Goal: Task Accomplishment & Management: Manage account settings

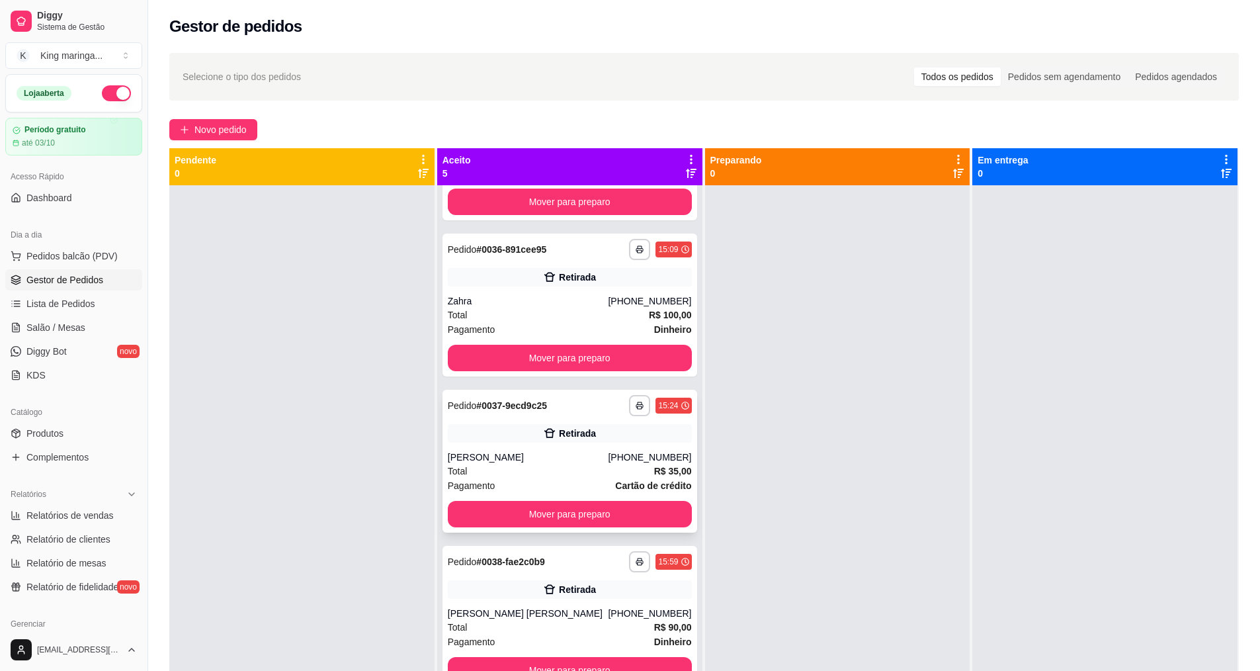
scroll to position [152, 0]
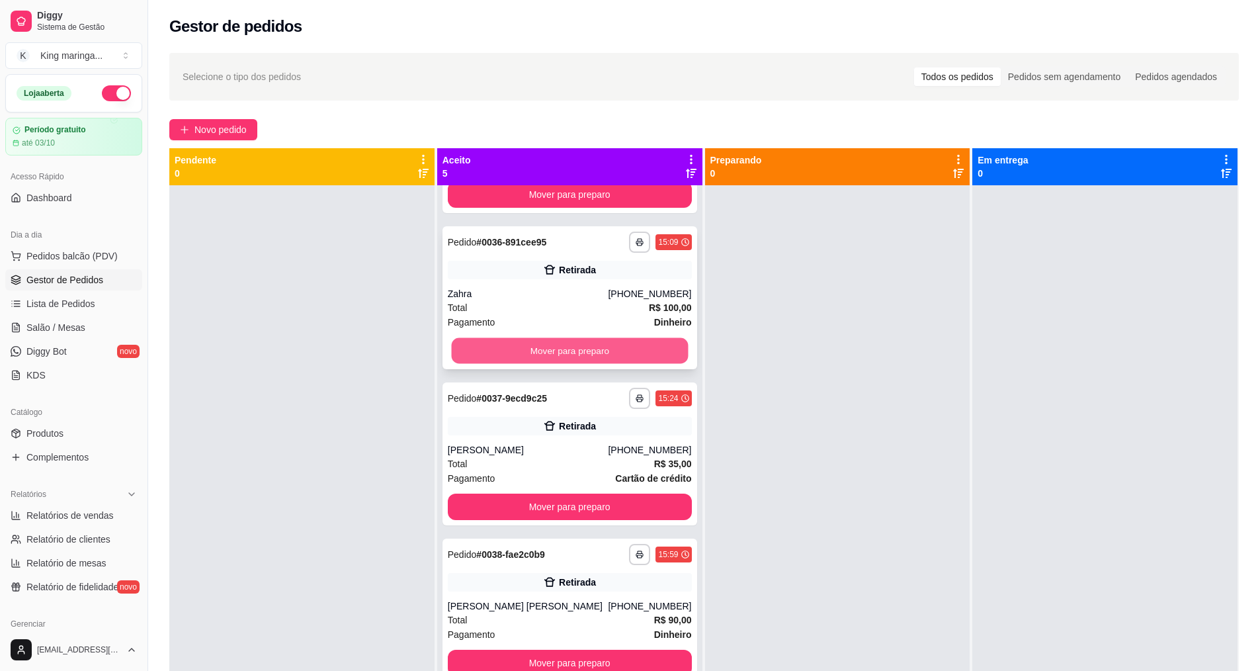
click at [550, 341] on button "Mover para preparo" at bounding box center [569, 351] width 237 height 26
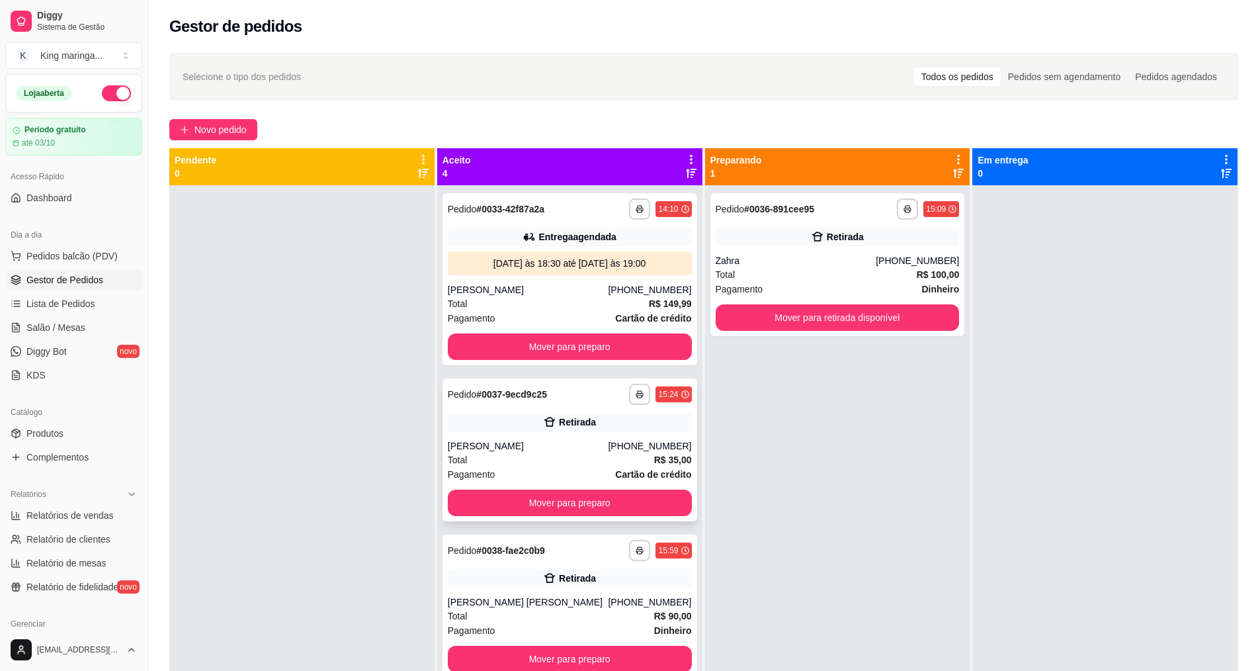
click at [565, 517] on div "**********" at bounding box center [569, 449] width 255 height 143
click at [81, 193] on link "Dashboard" at bounding box center [73, 197] width 137 height 21
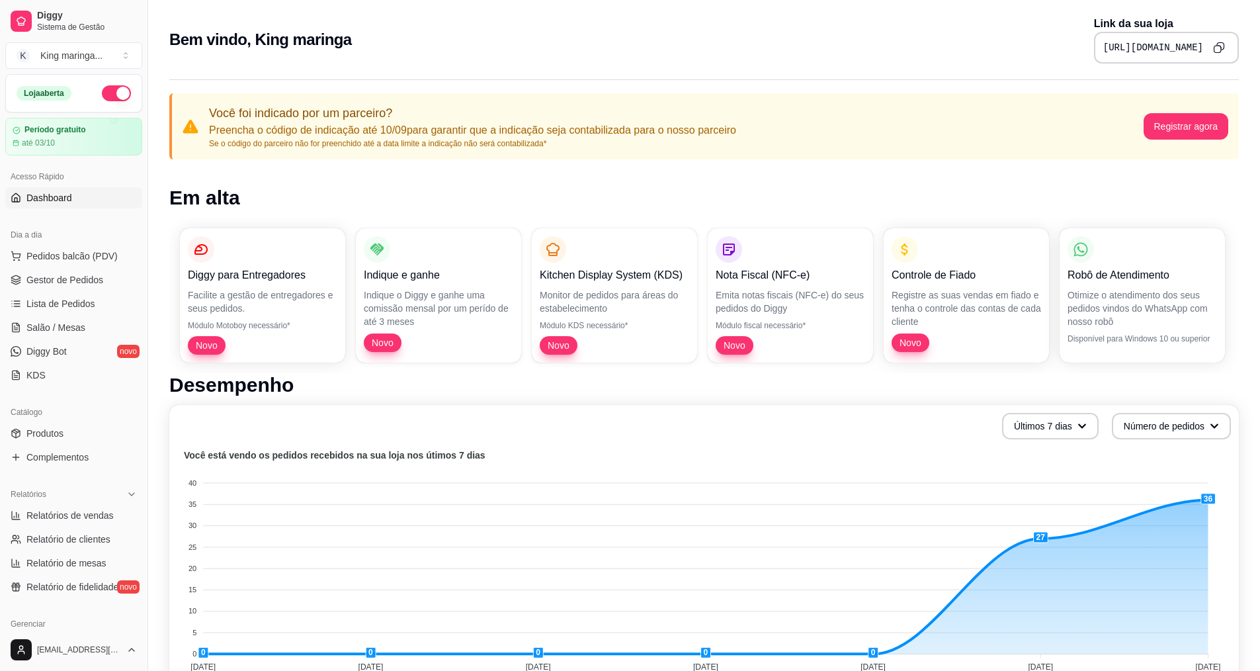
click at [1206, 50] on div "[URL][DOMAIN_NAME]" at bounding box center [1166, 48] width 145 height 32
click at [1228, 43] on button "Copy to clipboard" at bounding box center [1218, 47] width 21 height 21
click at [1220, 56] on button "Copy to clipboard" at bounding box center [1218, 47] width 21 height 21
click at [62, 285] on span "Gestor de Pedidos" at bounding box center [64, 279] width 77 height 13
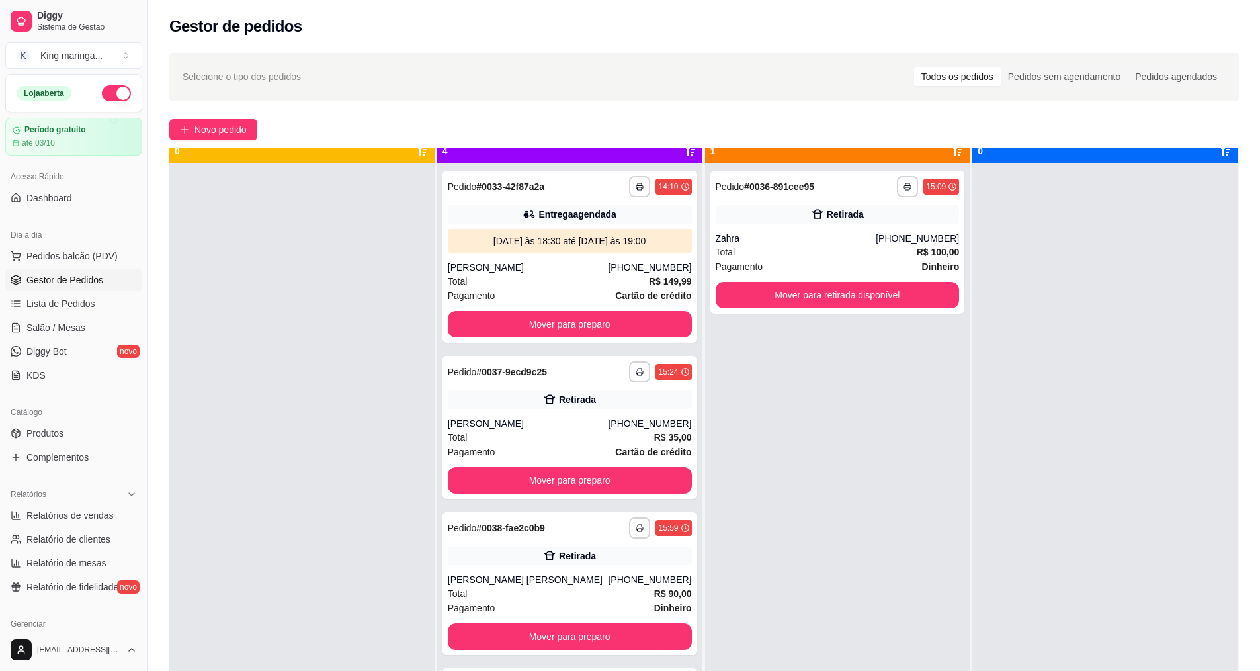
scroll to position [37, 0]
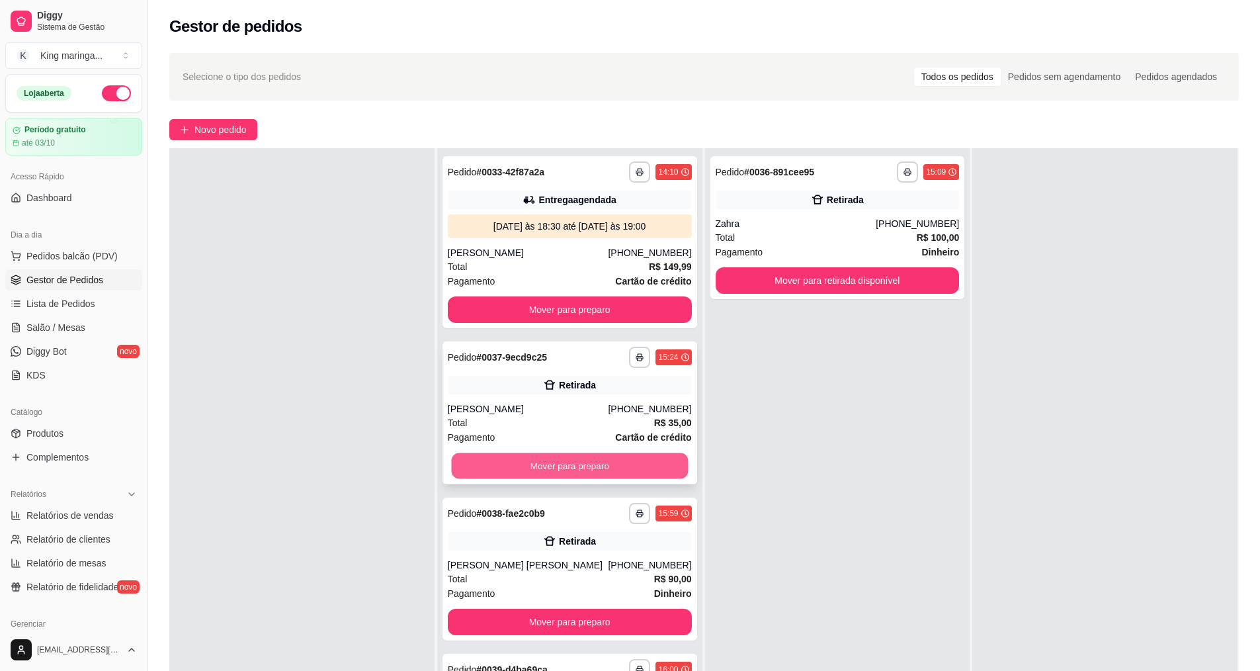
click at [577, 458] on button "Mover para preparo" at bounding box center [569, 466] width 237 height 26
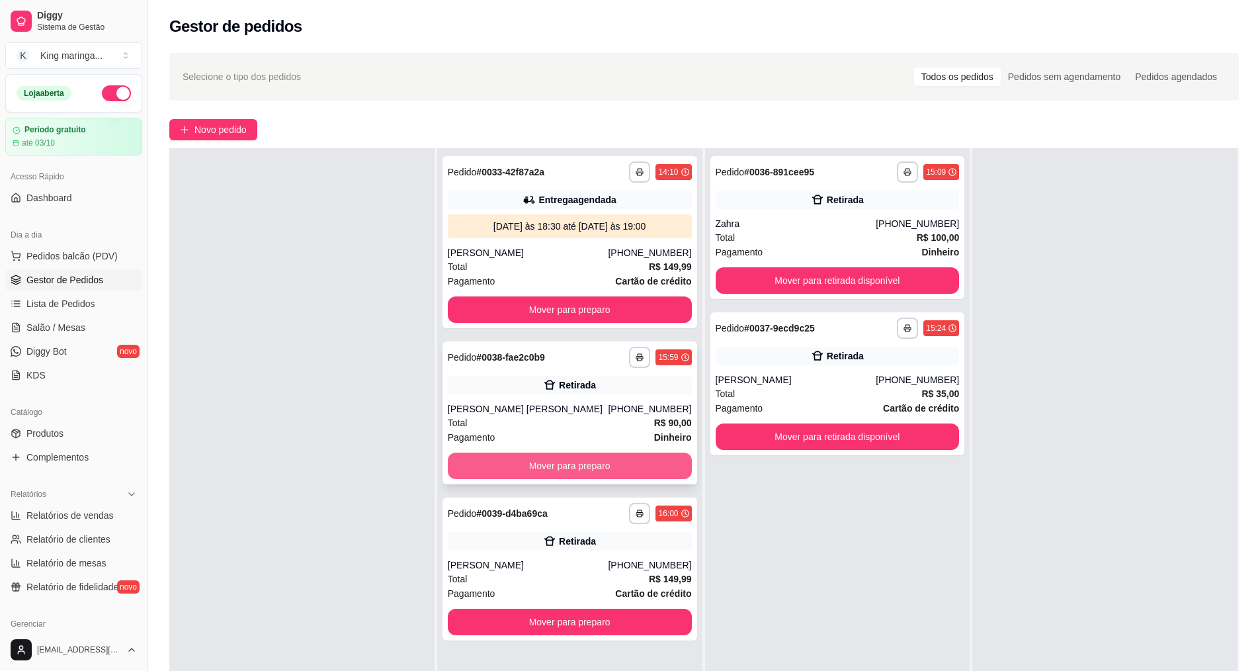
click at [566, 465] on button "Mover para preparo" at bounding box center [570, 465] width 244 height 26
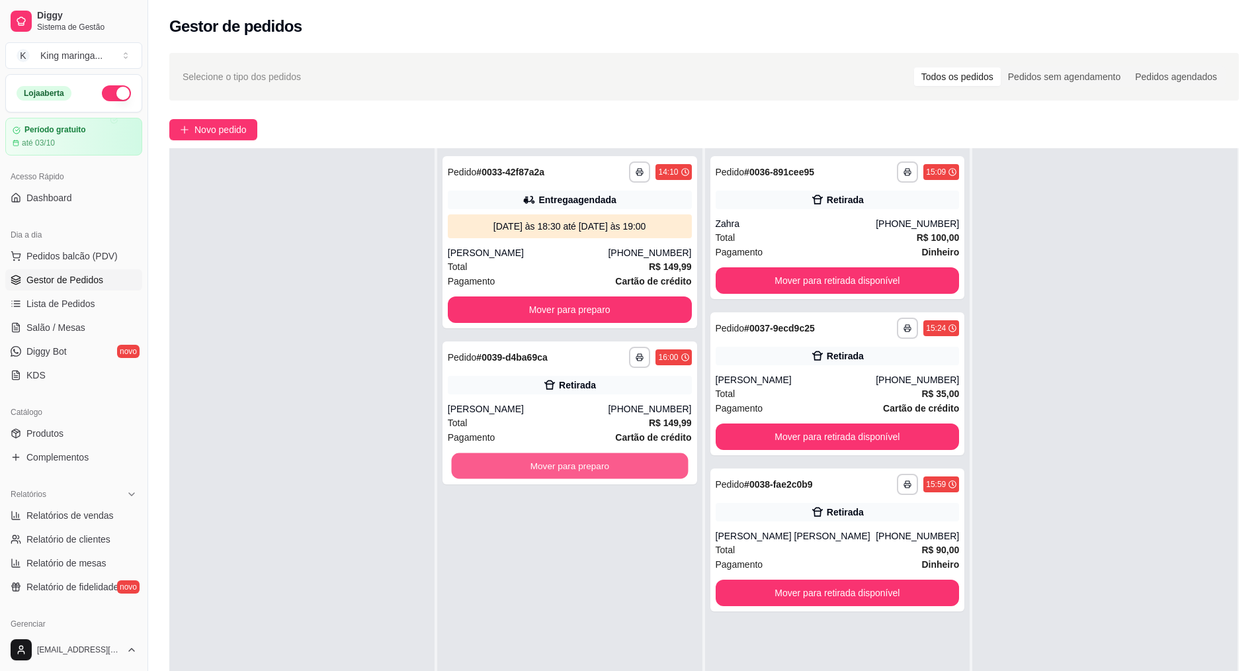
click at [566, 465] on button "Mover para preparo" at bounding box center [569, 466] width 237 height 26
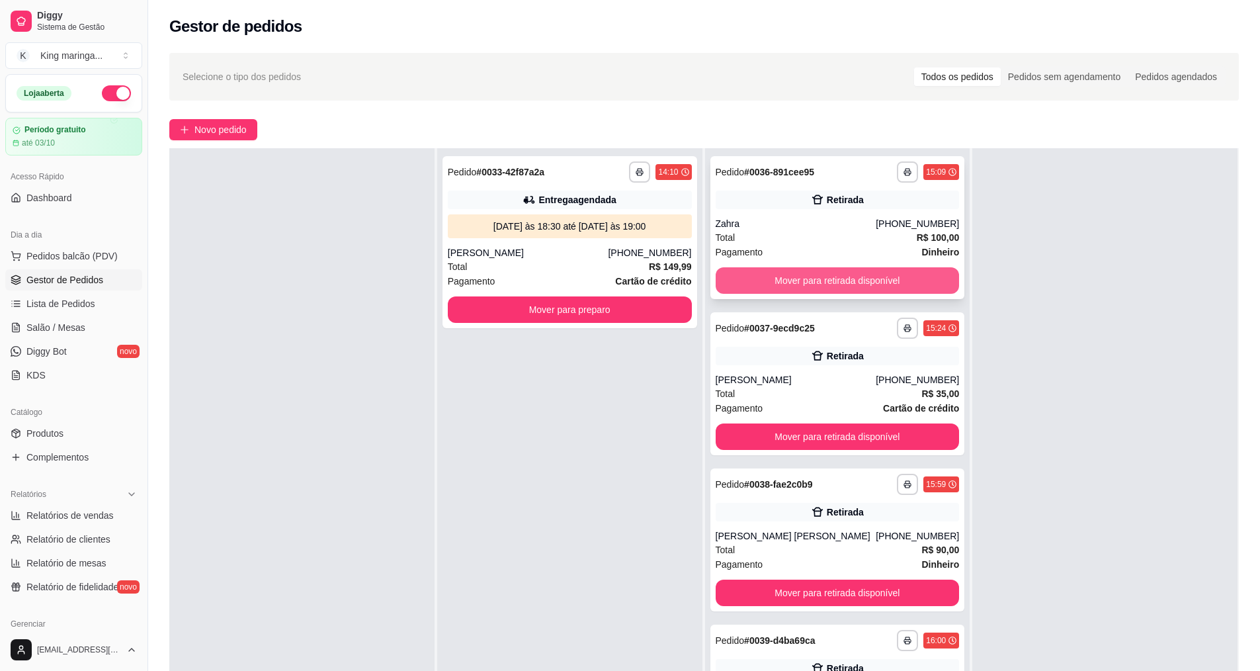
click at [817, 282] on button "Mover para retirada disponível" at bounding box center [838, 280] width 244 height 26
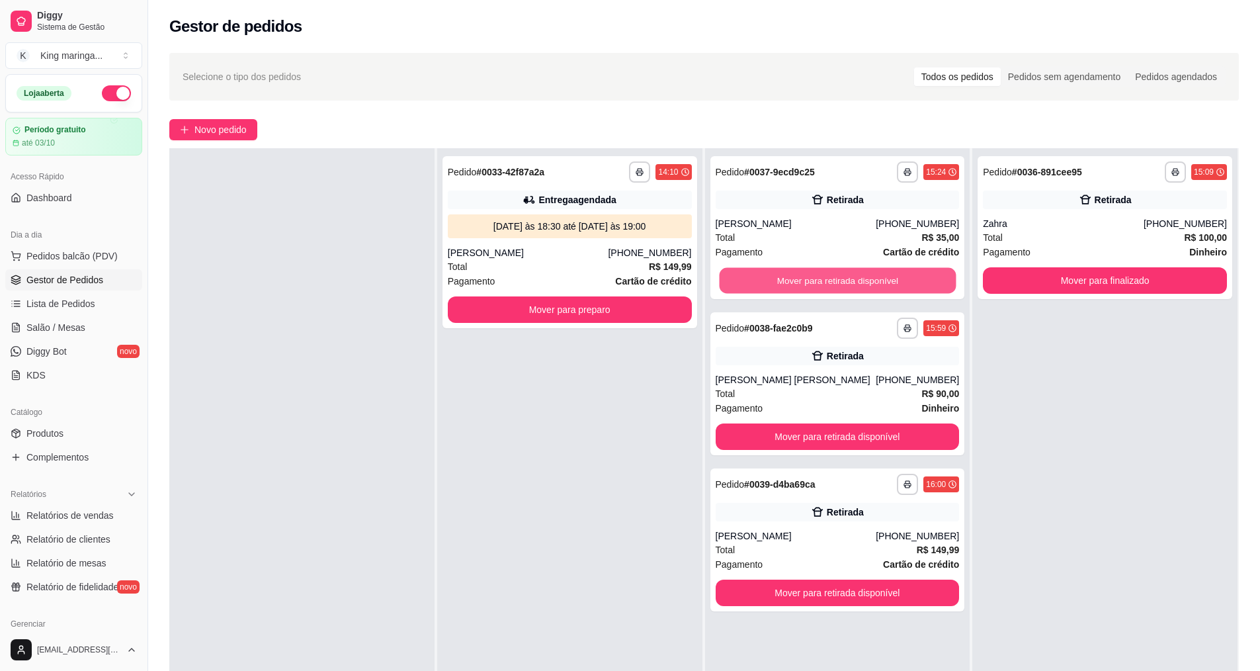
click at [817, 282] on button "Mover para retirada disponível" at bounding box center [837, 281] width 237 height 26
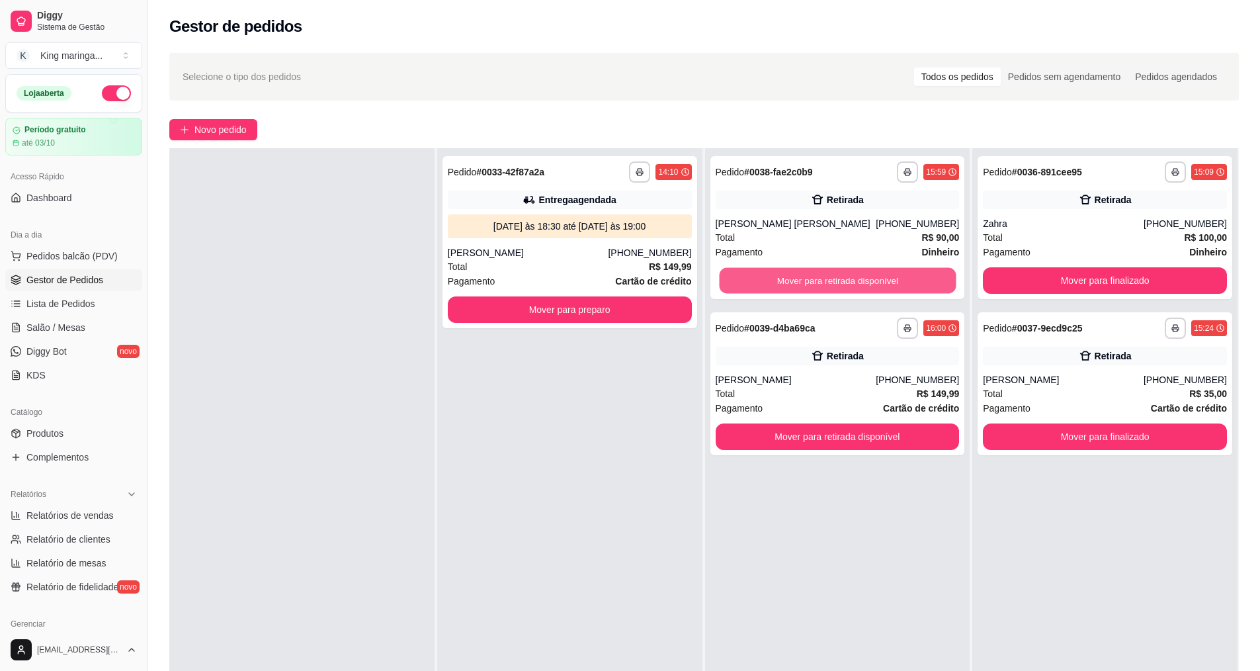
click at [817, 282] on button "Mover para retirada disponível" at bounding box center [837, 281] width 237 height 26
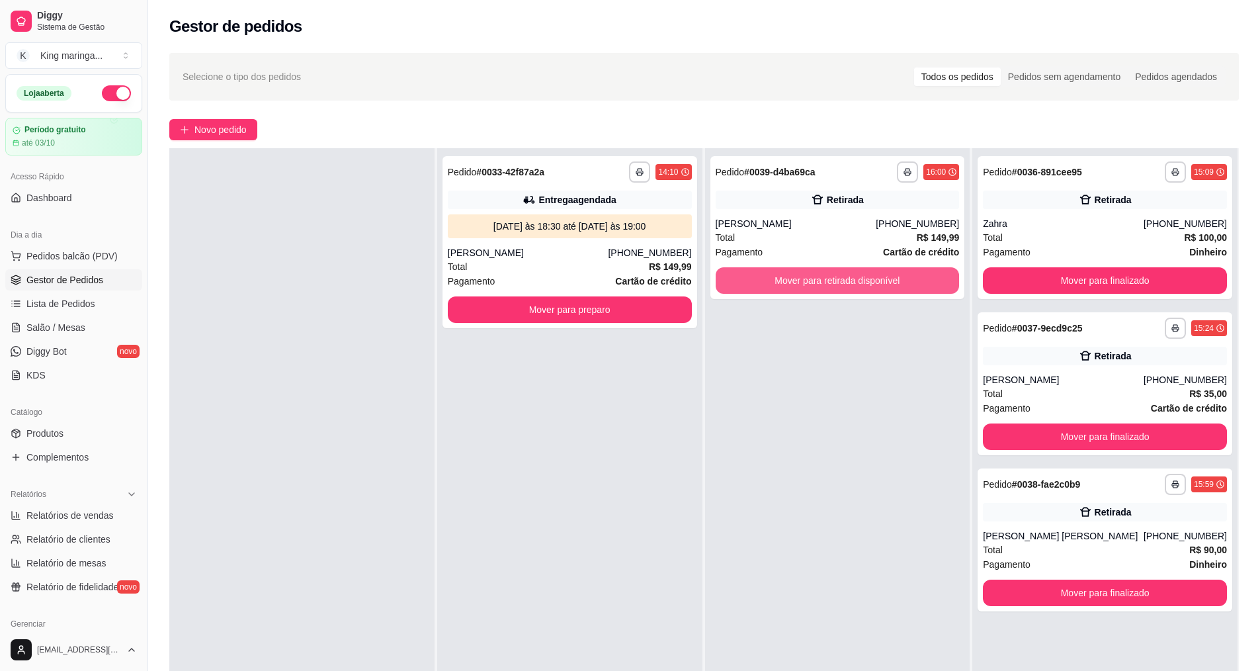
click at [817, 282] on button "Mover para retirada disponível" at bounding box center [838, 280] width 244 height 26
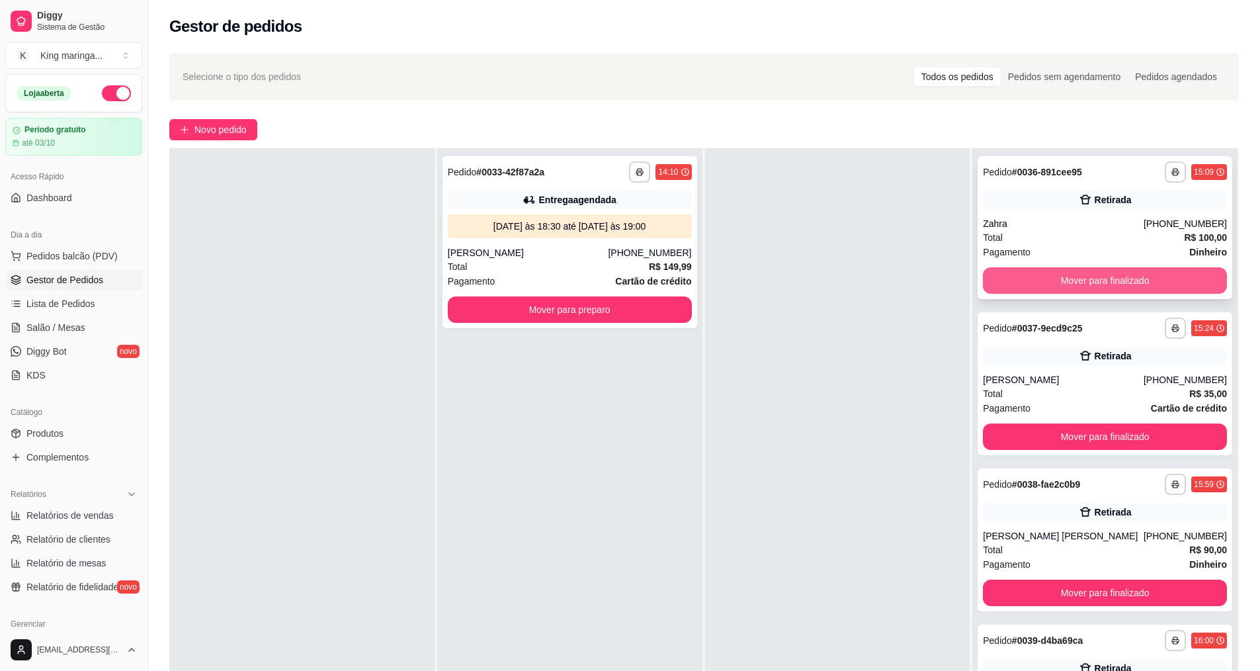
click at [1022, 279] on button "Mover para finalizado" at bounding box center [1105, 280] width 244 height 26
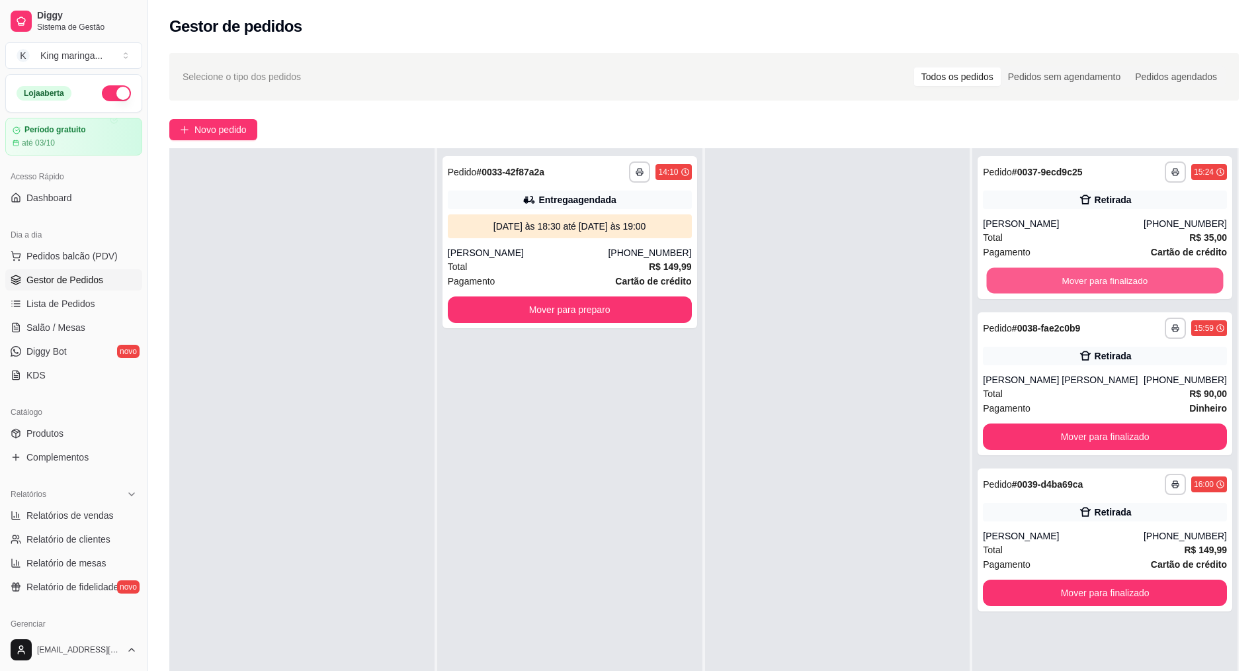
click at [1022, 279] on button "Mover para finalizado" at bounding box center [1105, 281] width 237 height 26
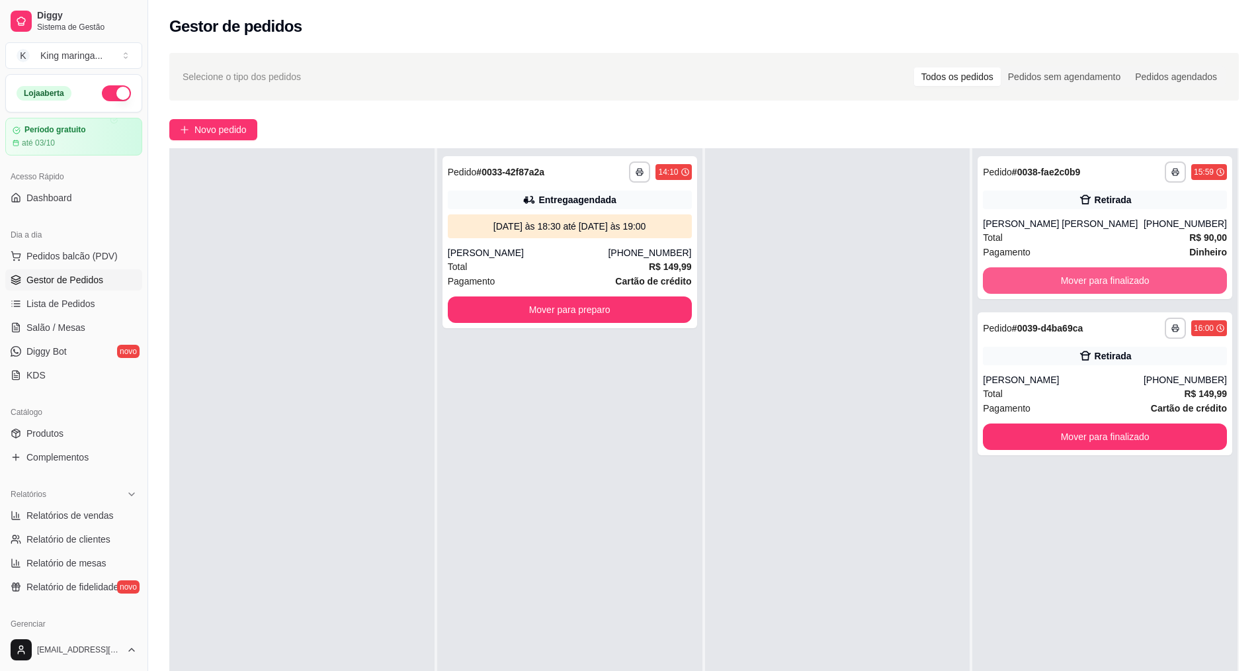
click at [1022, 279] on button "Mover para finalizado" at bounding box center [1105, 280] width 244 height 26
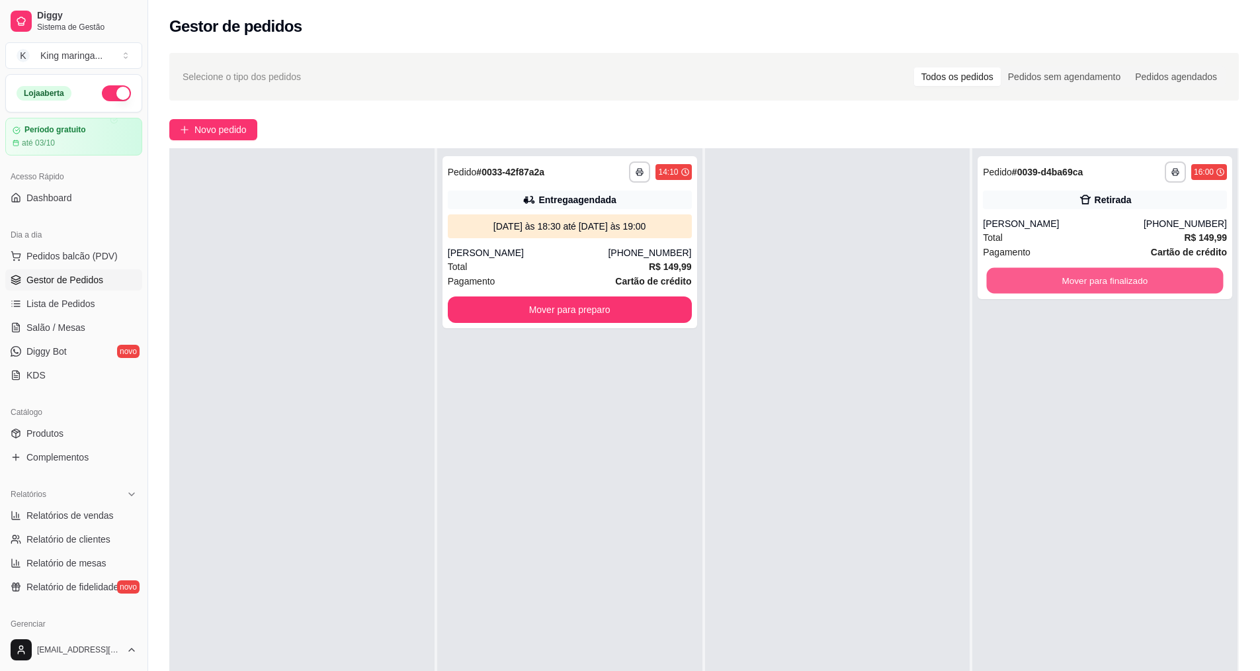
click at [1022, 279] on button "Mover para finalizado" at bounding box center [1105, 281] width 237 height 26
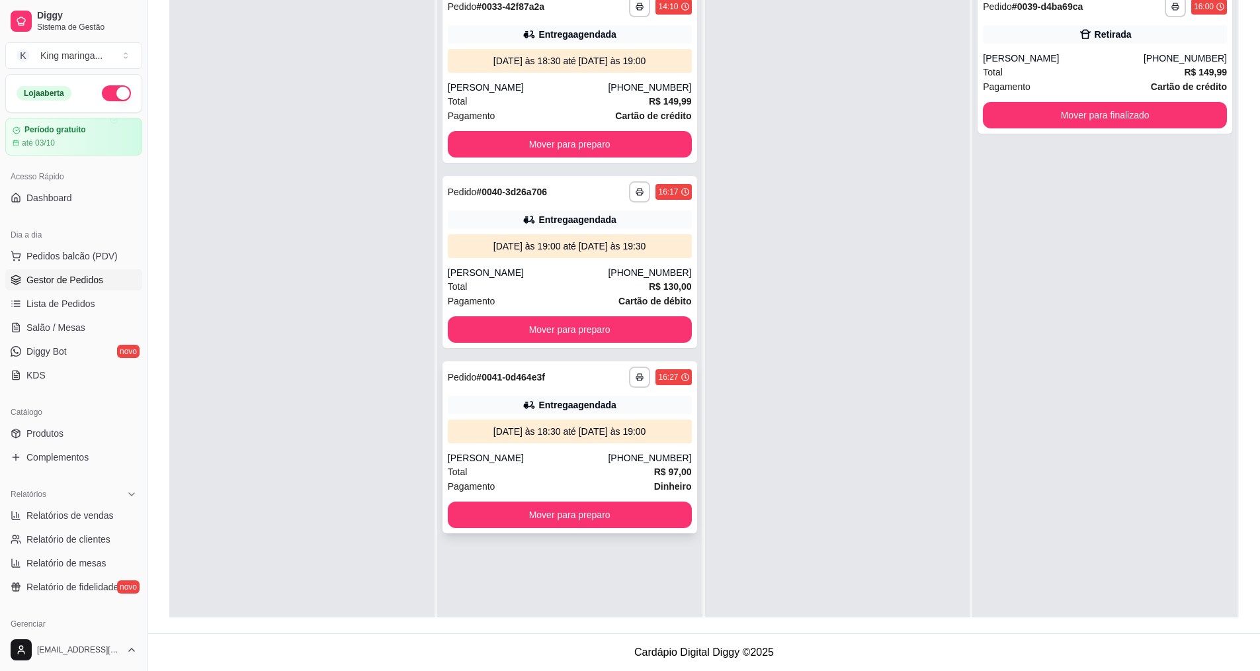
scroll to position [0, 0]
click at [1106, 116] on button "Mover para finalizado" at bounding box center [1105, 116] width 244 height 26
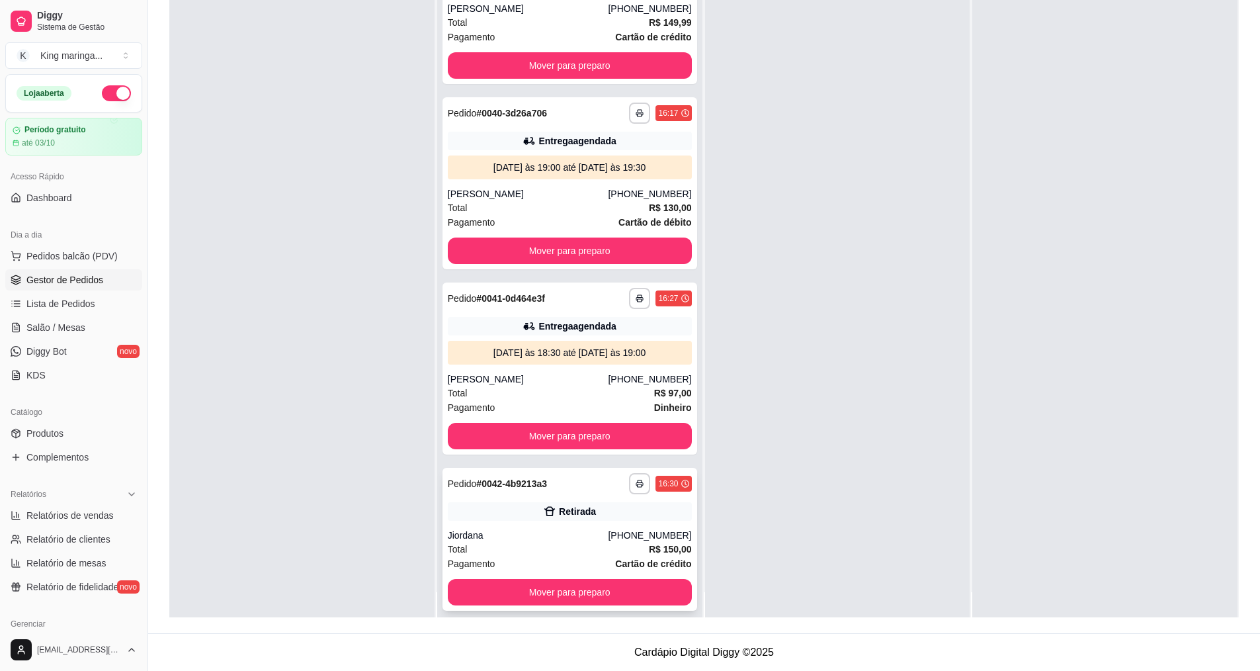
scroll to position [37, 0]
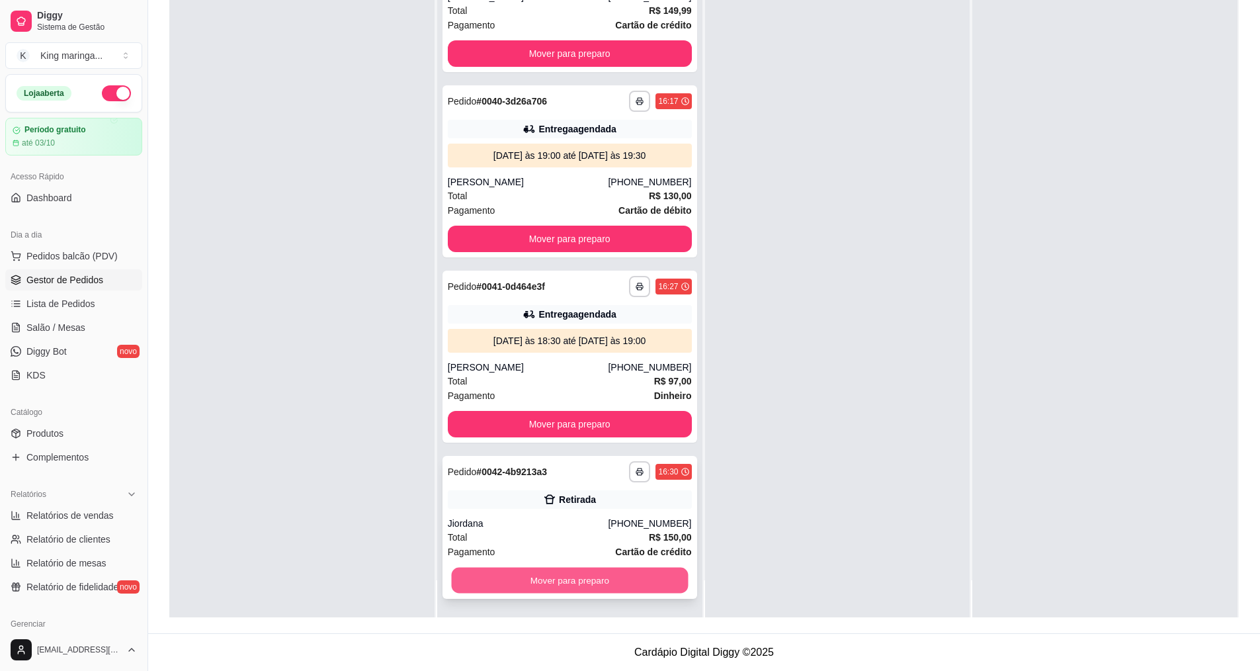
click at [574, 583] on button "Mover para preparo" at bounding box center [569, 580] width 237 height 26
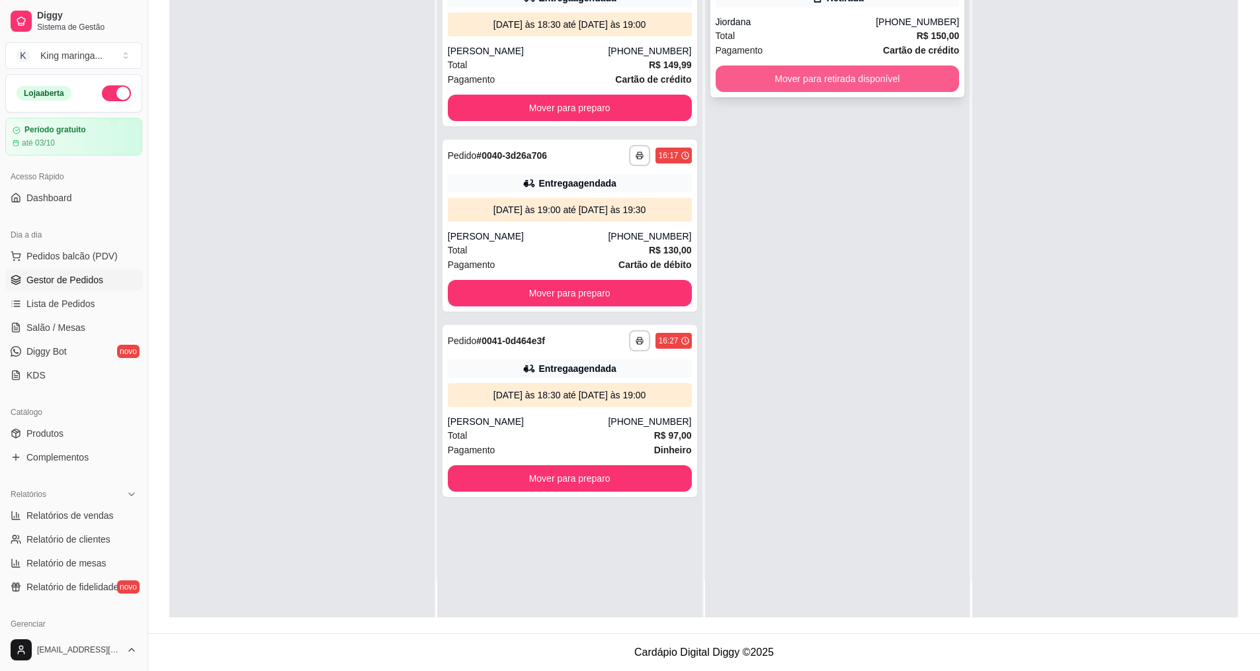
click at [864, 77] on button "Mover para retirada disponível" at bounding box center [838, 78] width 244 height 26
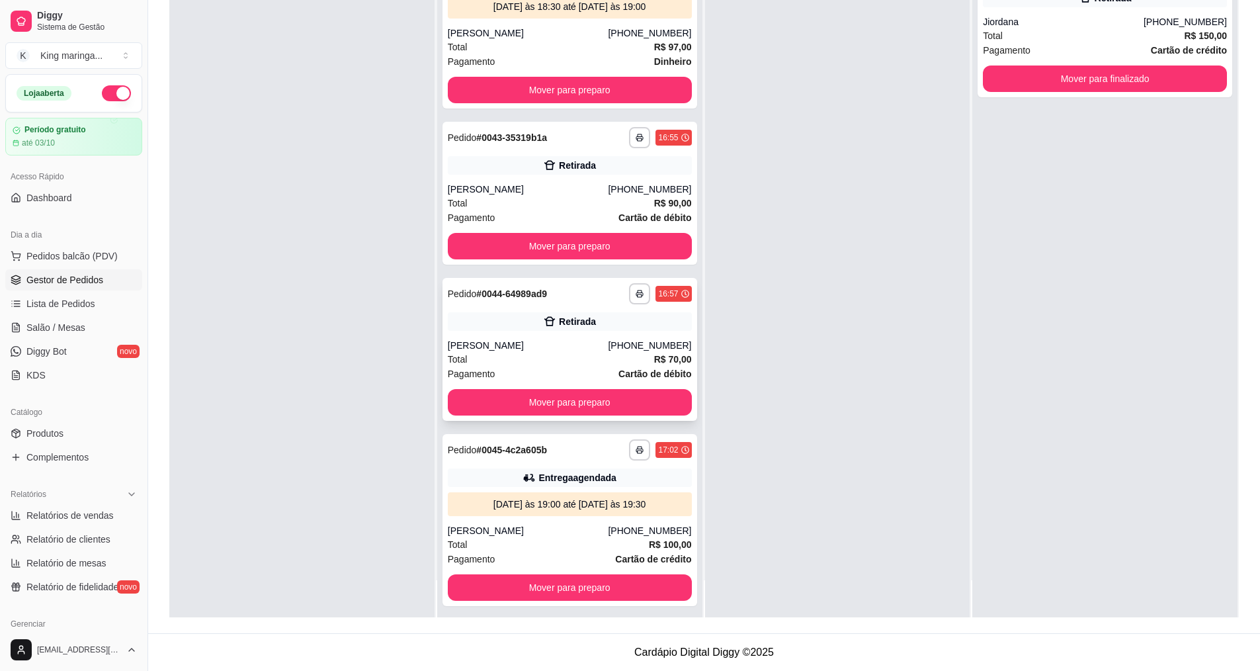
scroll to position [395, 0]
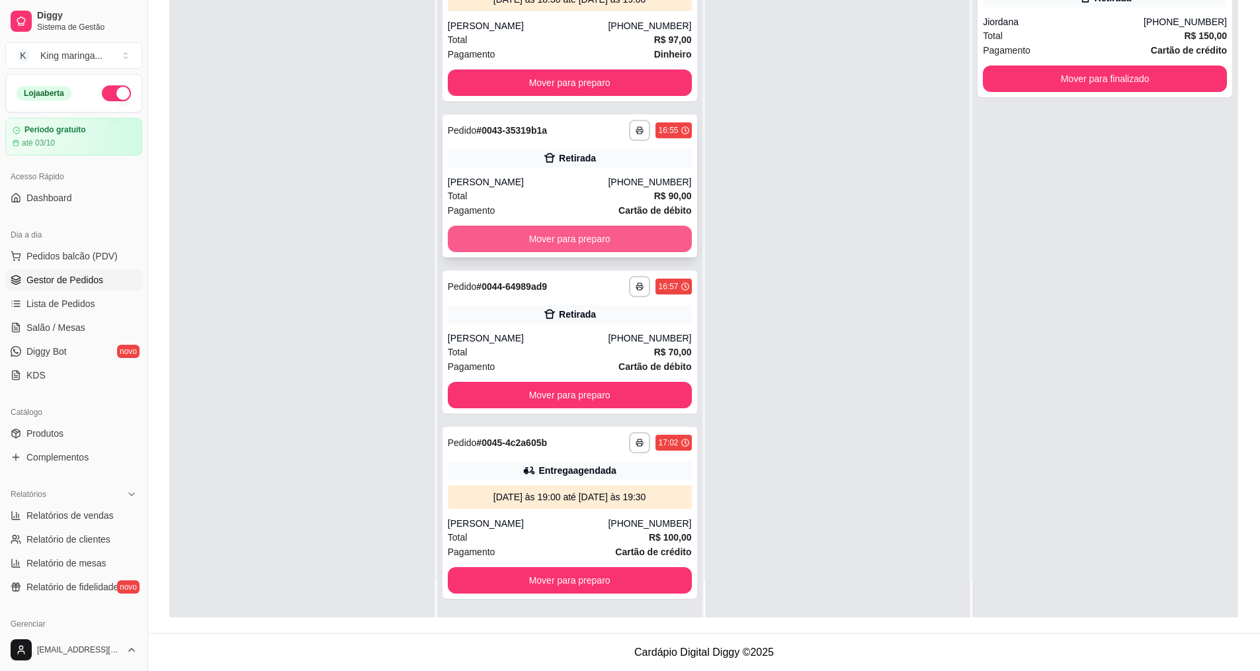
click at [606, 235] on button "Mover para preparo" at bounding box center [570, 239] width 244 height 26
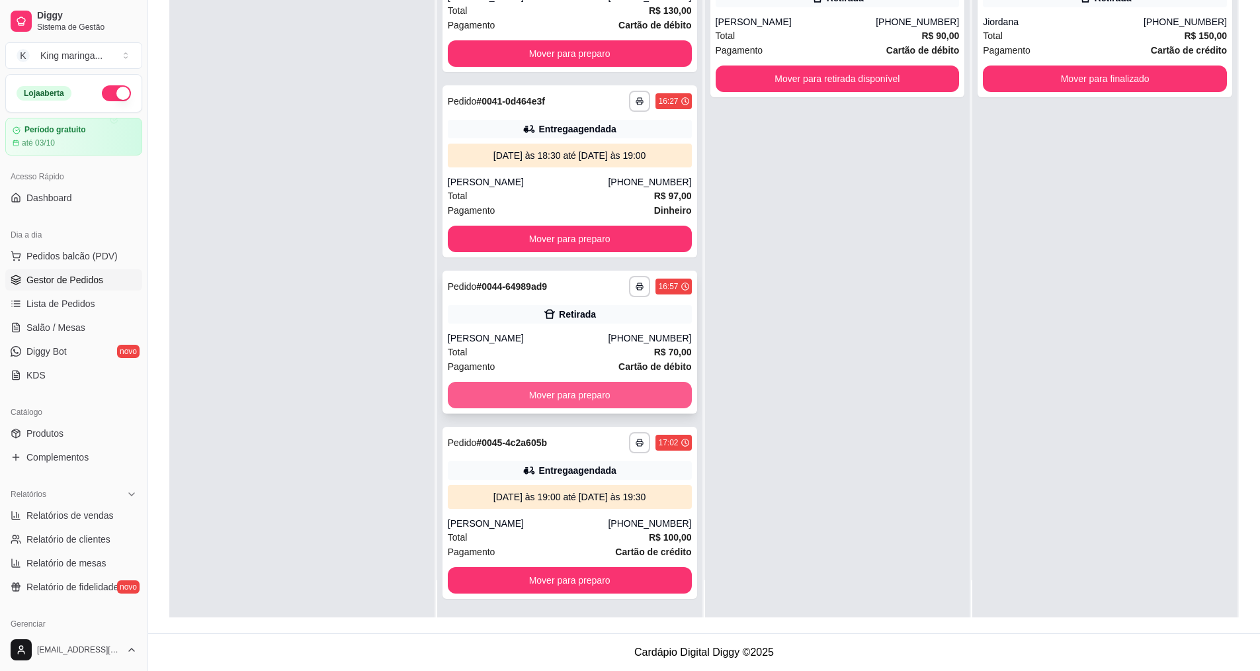
click at [583, 399] on button "Mover para preparo" at bounding box center [570, 395] width 244 height 26
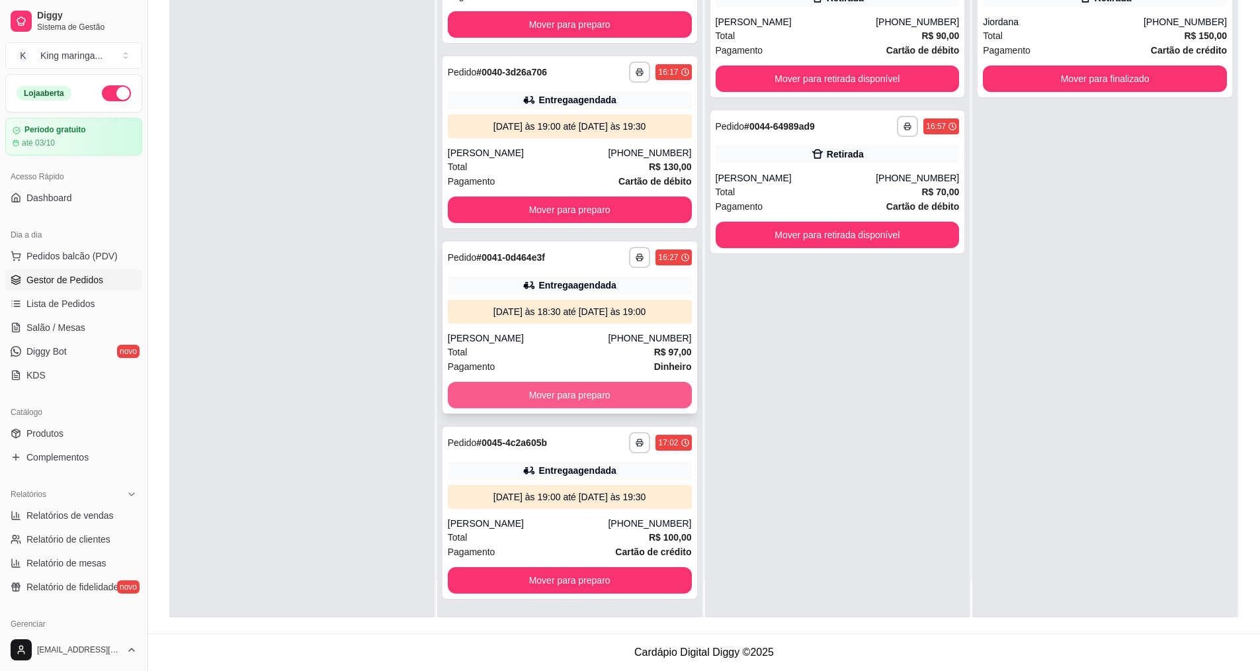
scroll to position [83, 0]
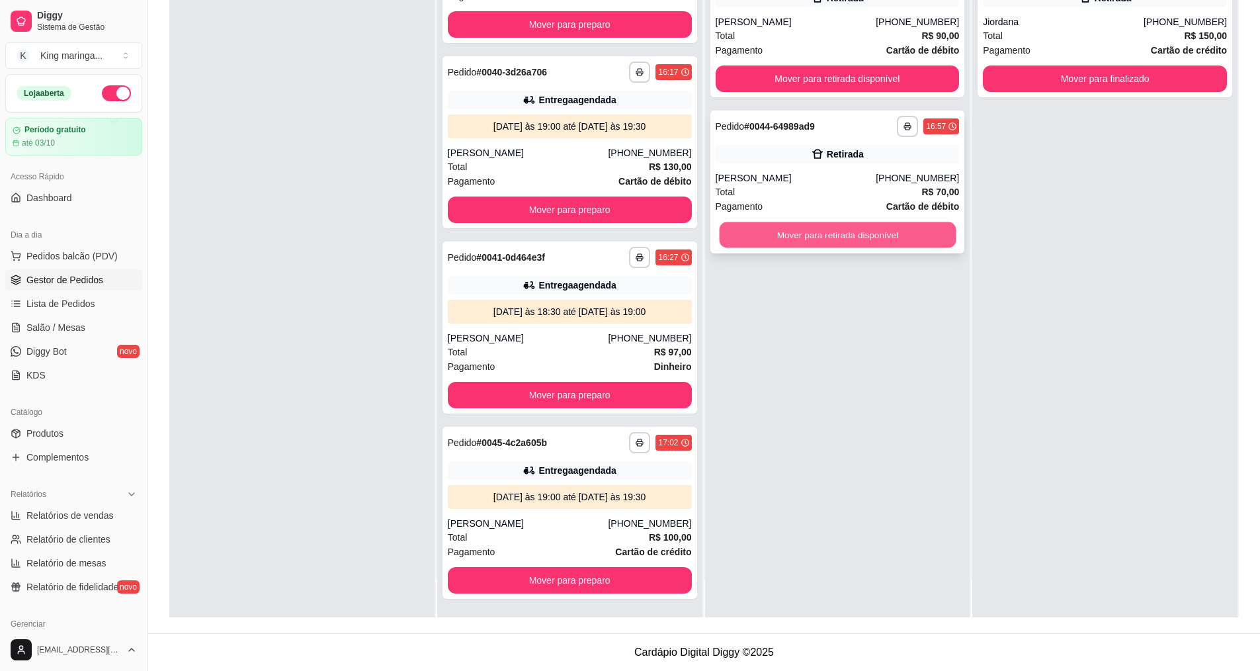
click at [869, 237] on button "Mover para retirada disponível" at bounding box center [837, 235] width 237 height 26
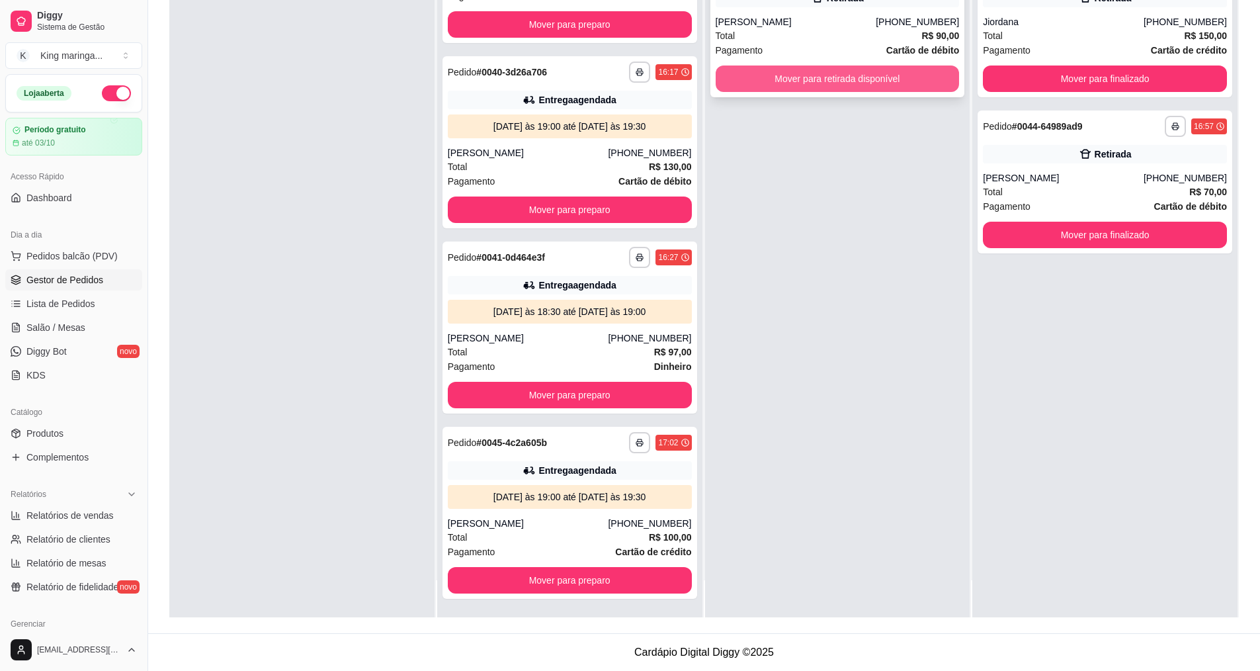
click at [892, 82] on button "Mover para retirada disponível" at bounding box center [838, 78] width 244 height 26
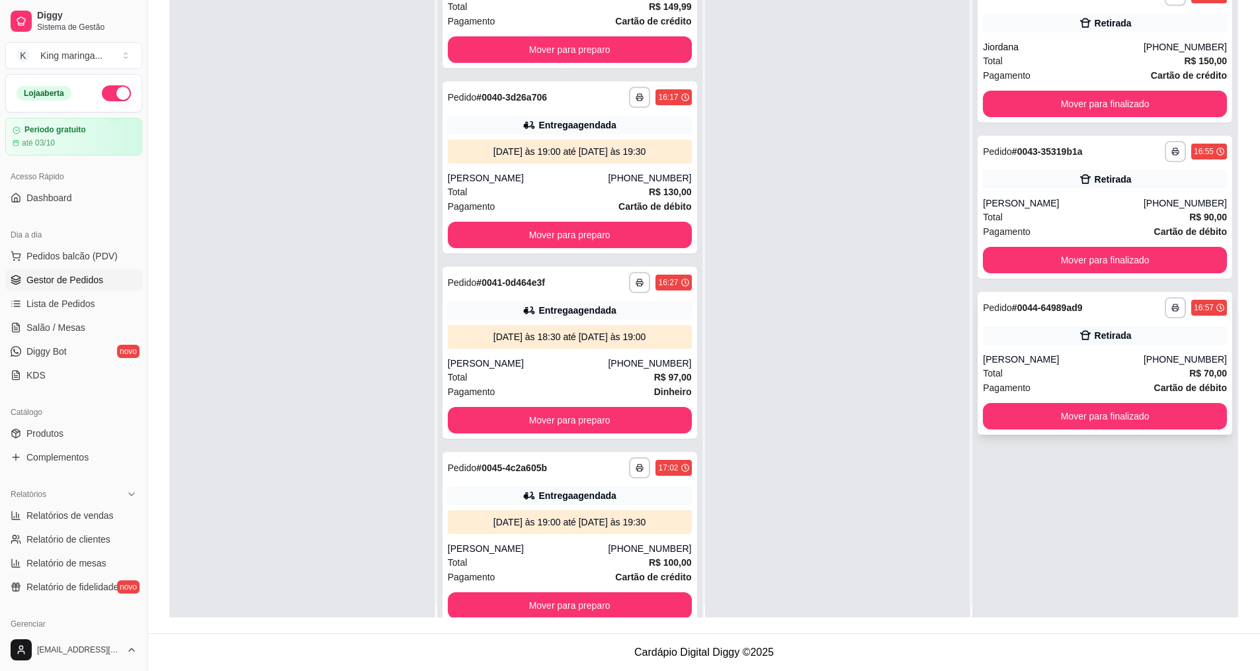
scroll to position [0, 0]
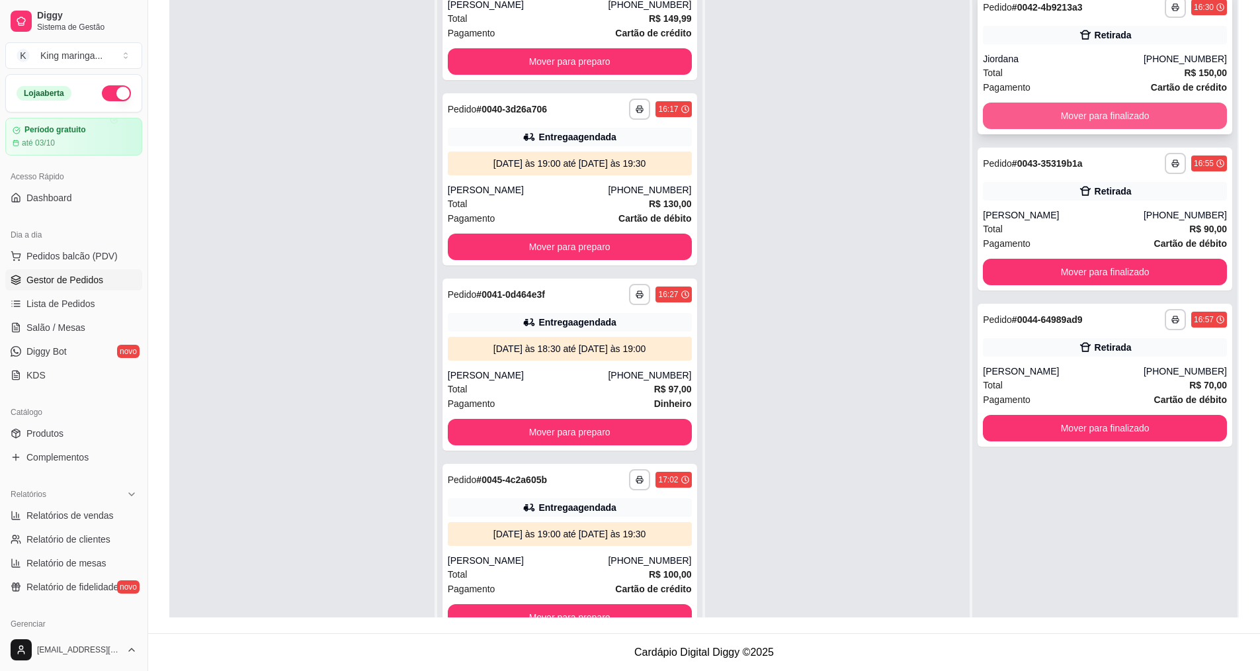
click at [1036, 108] on button "Mover para finalizado" at bounding box center [1105, 116] width 244 height 26
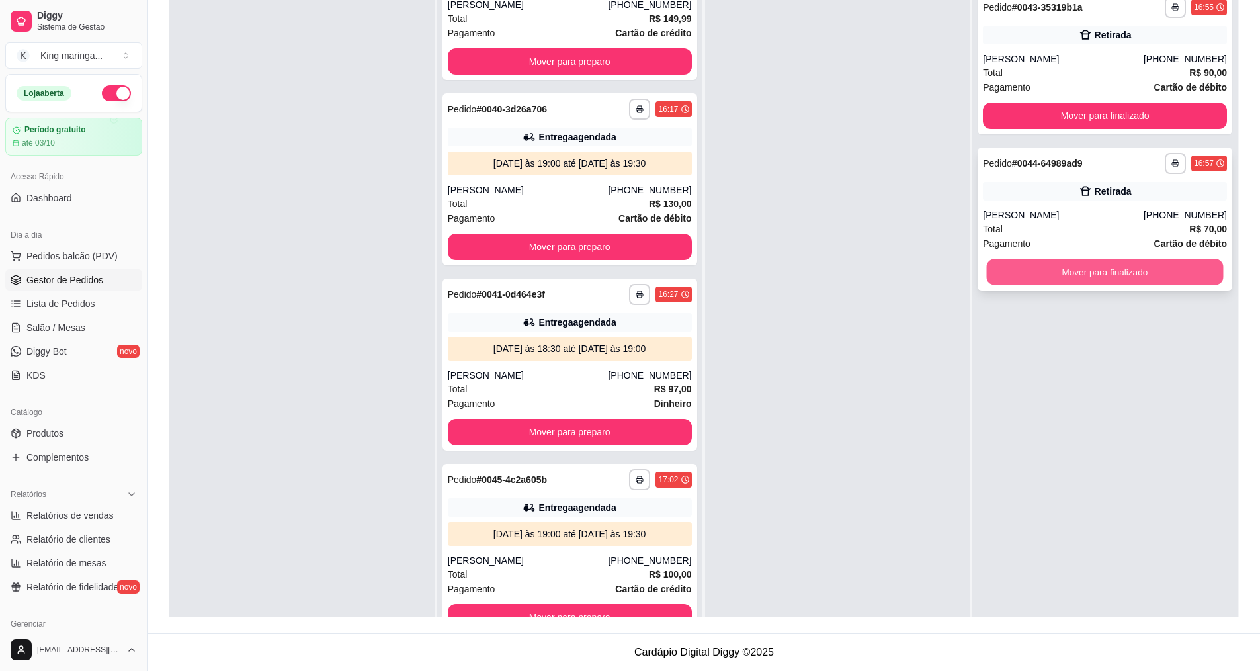
click at [1048, 267] on button "Mover para finalizado" at bounding box center [1105, 272] width 237 height 26
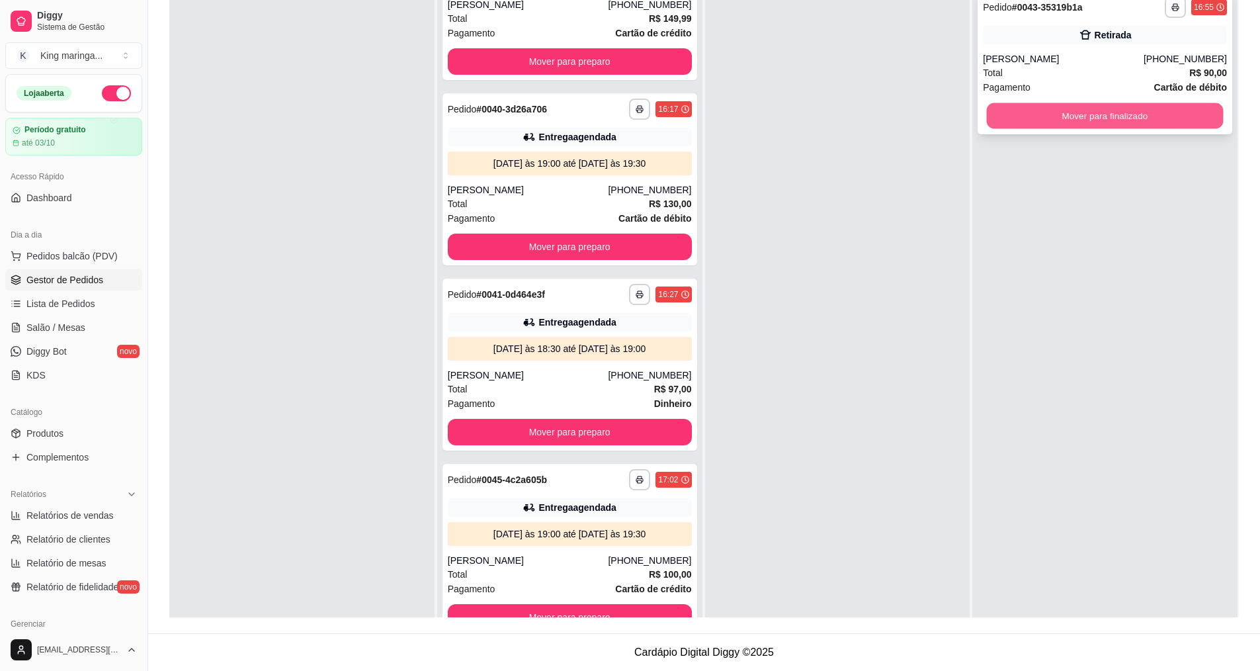
click at [1054, 120] on button "Mover para finalizado" at bounding box center [1105, 116] width 237 height 26
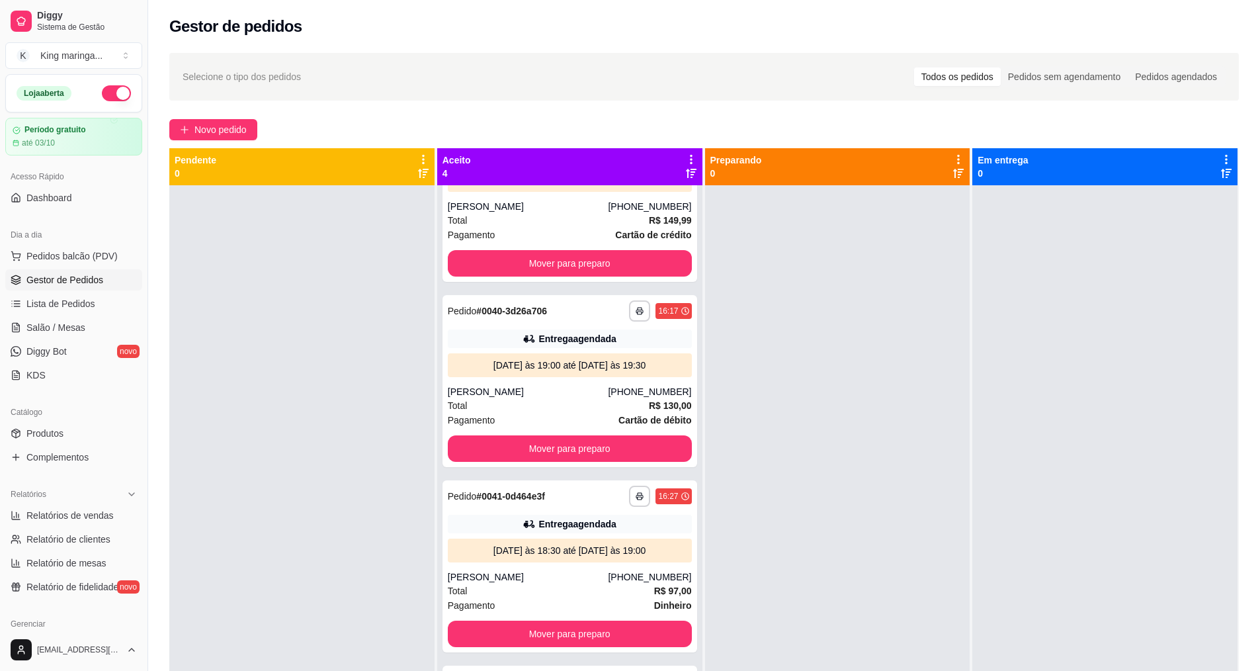
click at [1203, 499] on div at bounding box center [1104, 520] width 265 height 671
